Goal: Information Seeking & Learning: Learn about a topic

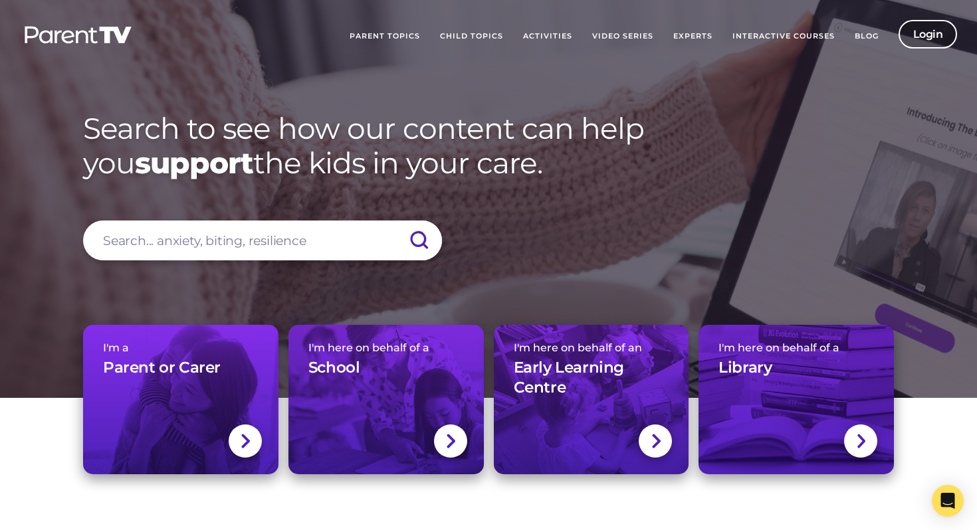
click at [919, 33] on link "Login" at bounding box center [928, 34] width 59 height 29
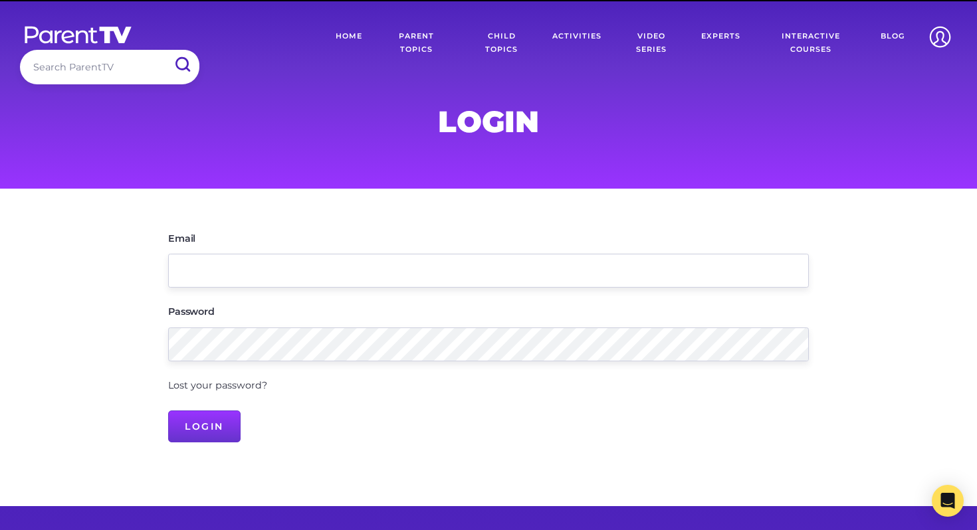
scroll to position [3, 0]
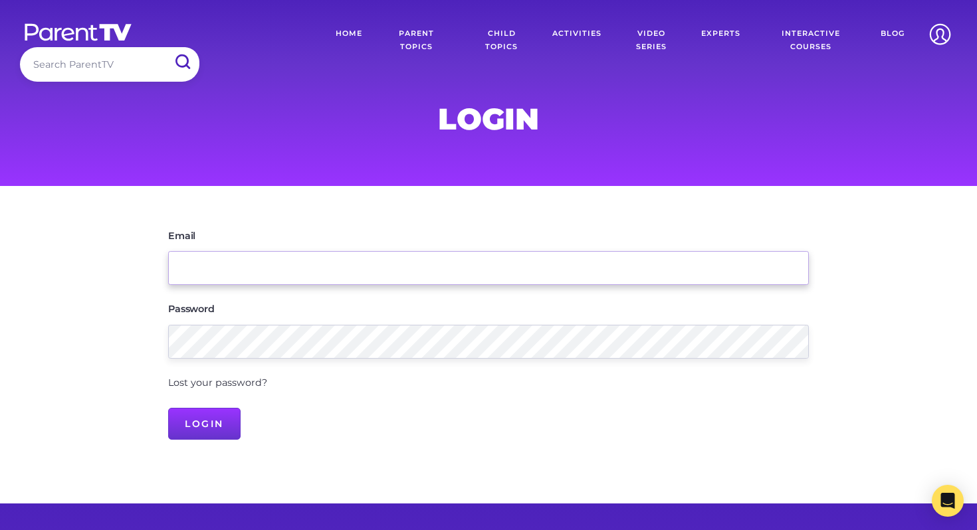
click at [508, 281] on input "Email" at bounding box center [488, 268] width 641 height 34
type input "counsellor@mueller.qld.edu.au"
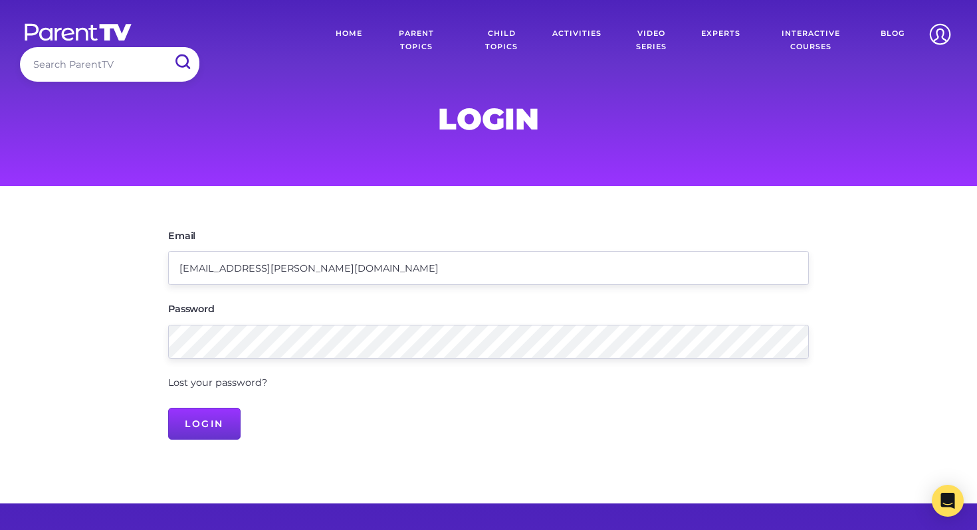
click at [210, 425] on input "Login" at bounding box center [204, 424] width 72 height 32
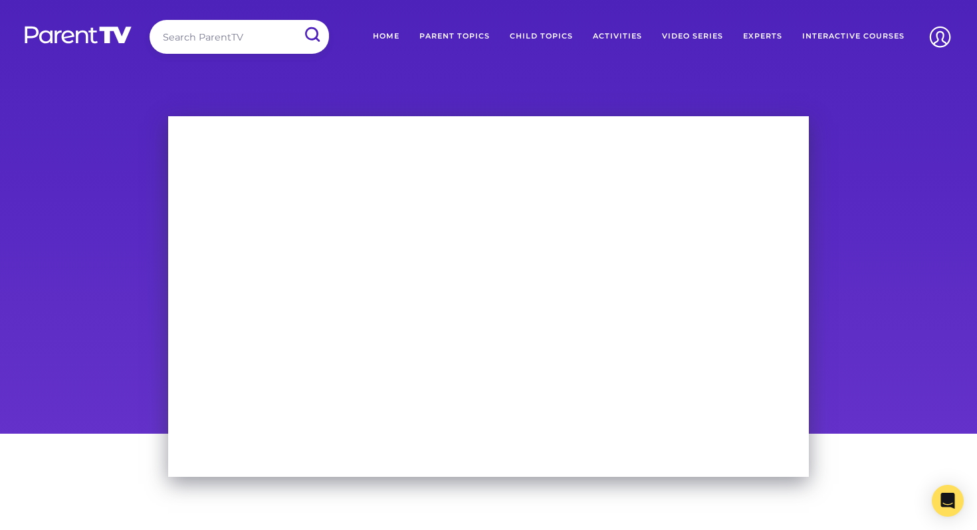
click at [265, 51] on input "search" at bounding box center [239, 37] width 179 height 34
type input "school refusal"
click at [294, 20] on input "submit" at bounding box center [311, 35] width 35 height 30
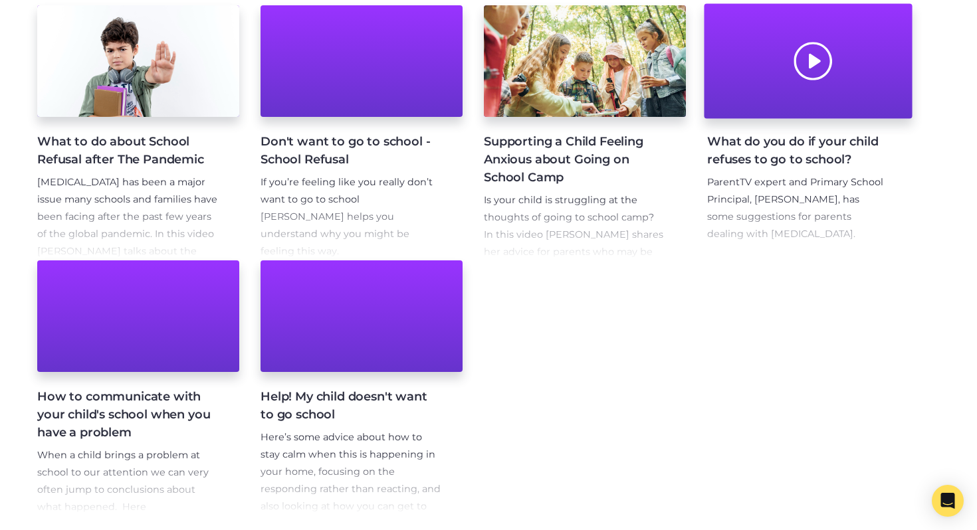
scroll to position [306, 0]
